Goal: Navigation & Orientation: Understand site structure

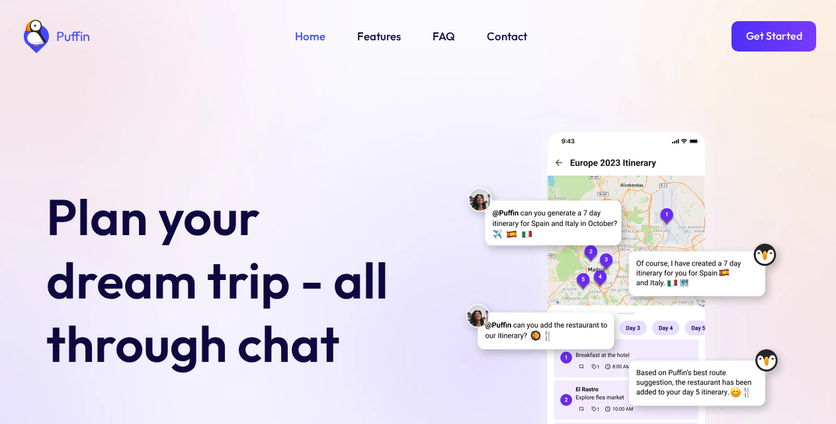
click at [771, 36] on link "Get Started" at bounding box center [773, 36] width 85 height 30
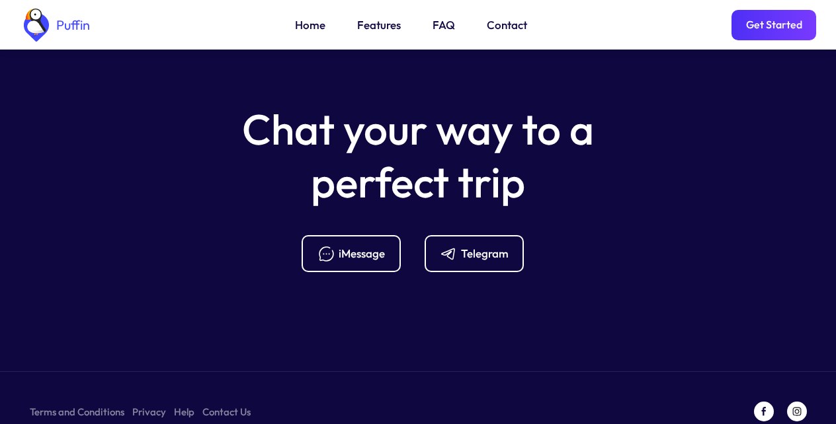
scroll to position [5239, 0]
click at [473, 246] on div "Telegram" at bounding box center [485, 253] width 48 height 15
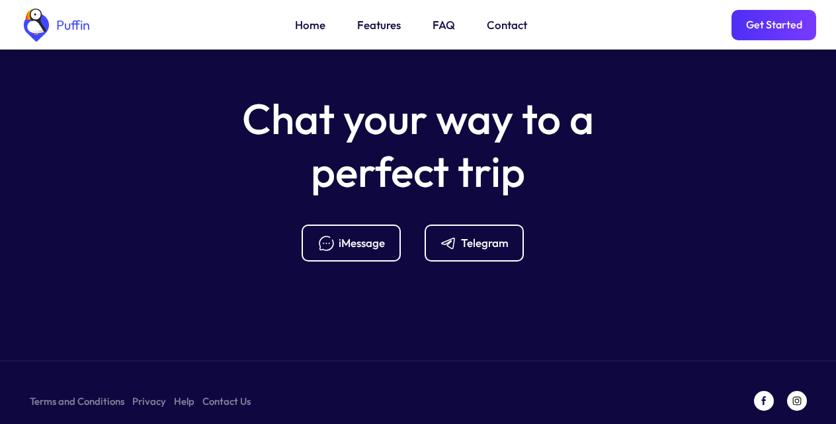
scroll to position [5249, 0]
click at [440, 27] on link "FAQ" at bounding box center [443, 25] width 22 height 17
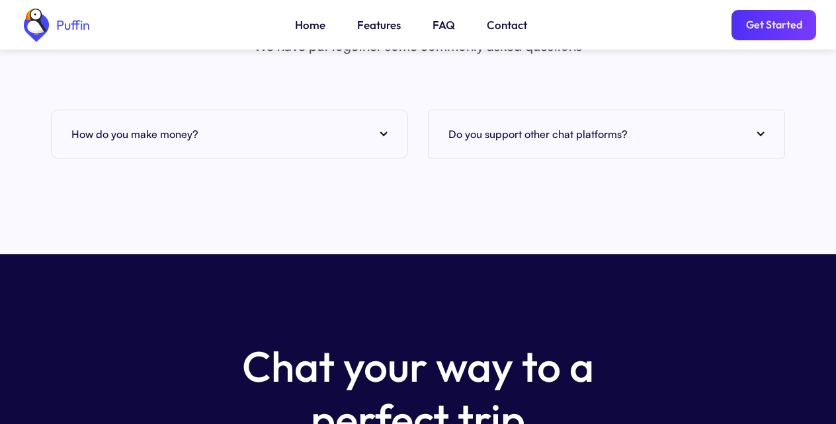
scroll to position [5059, 0]
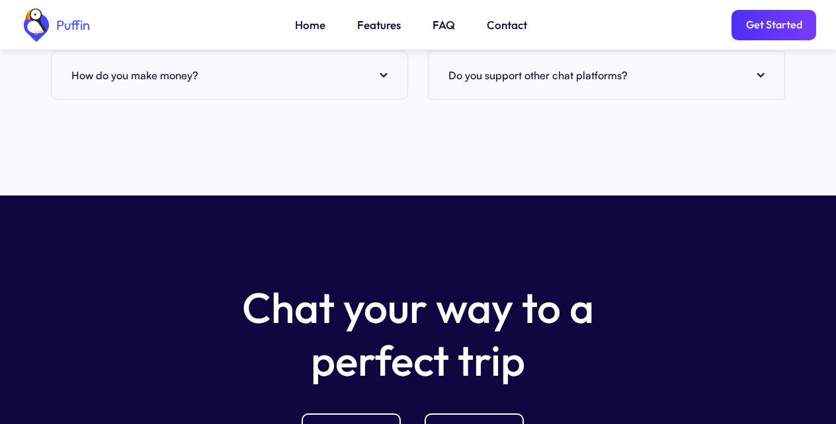
click at [373, 27] on link "Features" at bounding box center [379, 25] width 44 height 17
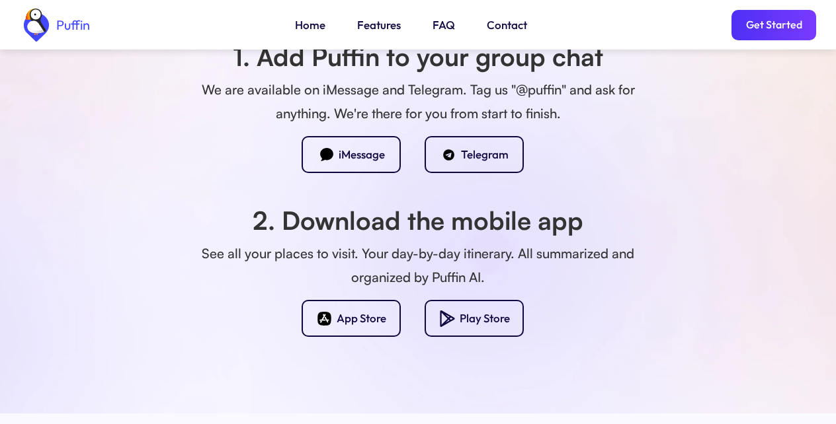
scroll to position [1167, 0]
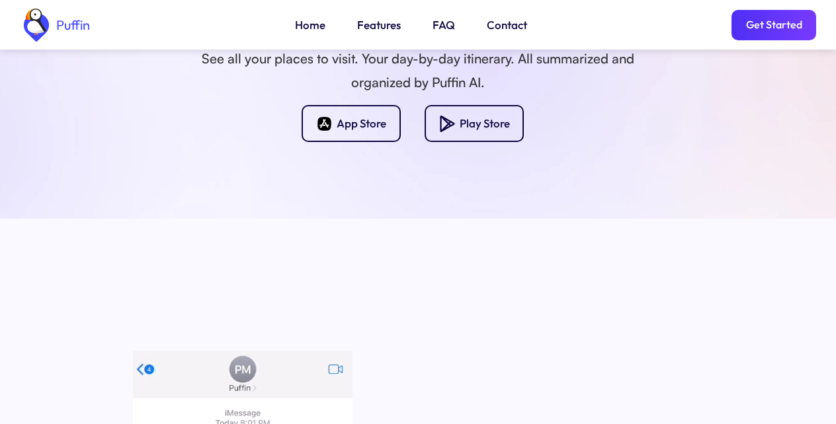
click at [504, 27] on link "Contact" at bounding box center [507, 25] width 40 height 17
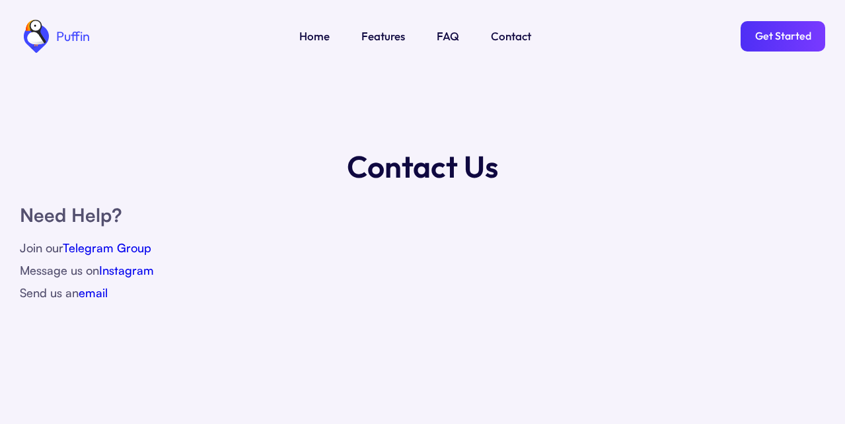
click at [325, 27] on div "Puffin Home Features FAQ Contact Get Started" at bounding box center [423, 36] width 806 height 73
click at [377, 36] on link "Features" at bounding box center [384, 36] width 44 height 17
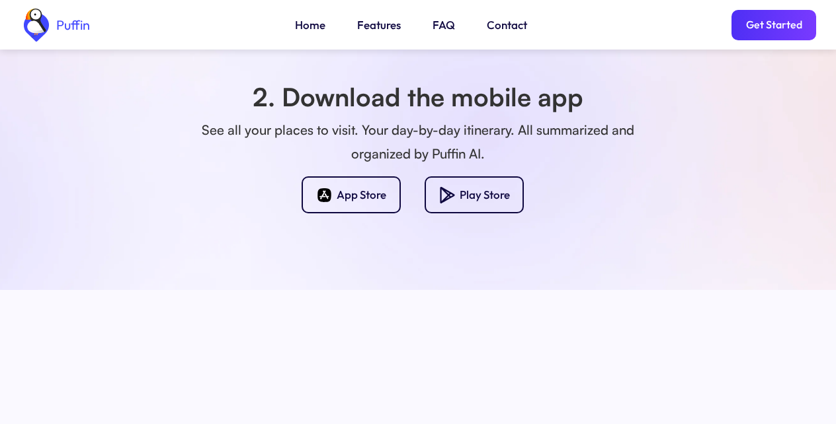
scroll to position [1167, 0]
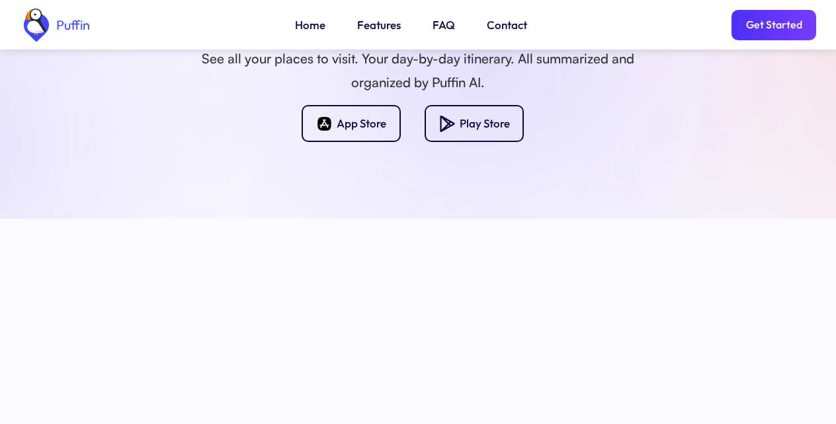
click at [775, 30] on link "Get Started" at bounding box center [773, 25] width 85 height 30
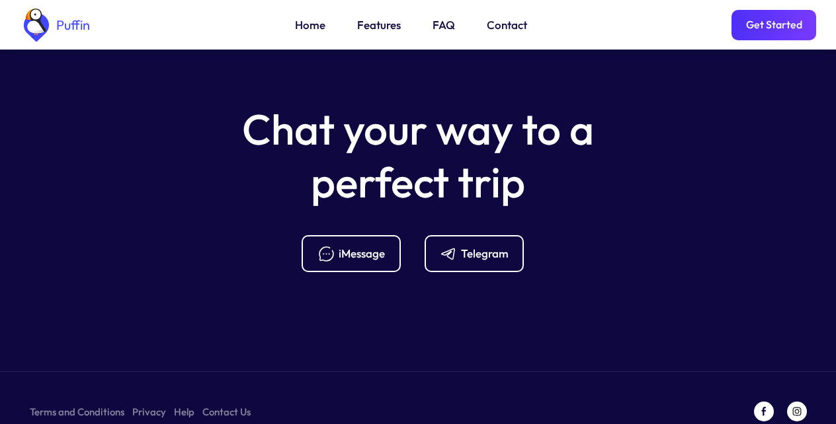
scroll to position [5239, 0]
click at [73, 403] on link "Terms and Conditions" at bounding box center [77, 411] width 95 height 17
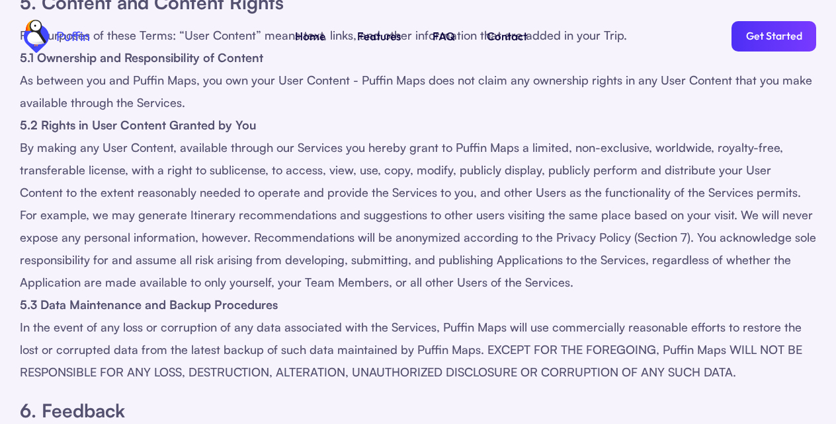
scroll to position [1187, 0]
